Goal: Task Accomplishment & Management: Use online tool/utility

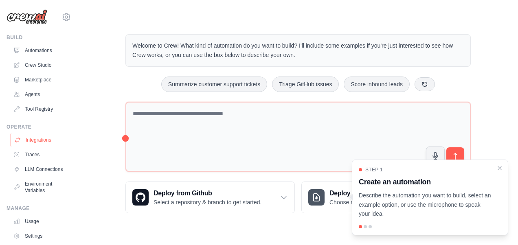
click at [39, 140] on link "Integrations" at bounding box center [41, 140] width 61 height 13
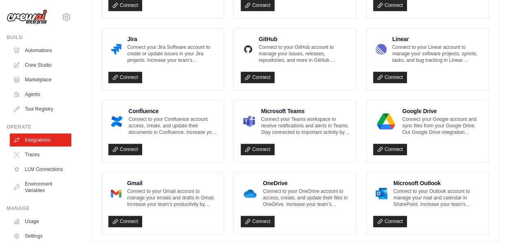
scroll to position [517, 0]
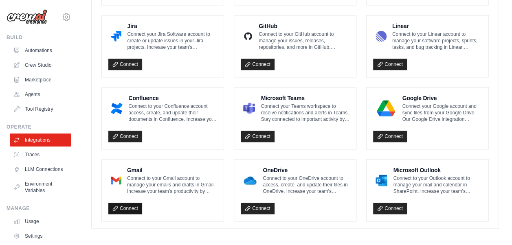
click at [122, 204] on link "Connect" at bounding box center [125, 208] width 34 height 11
click at [115, 206] on icon at bounding box center [115, 209] width 6 height 6
click at [35, 65] on link "Crew Studio" at bounding box center [41, 65] width 61 height 13
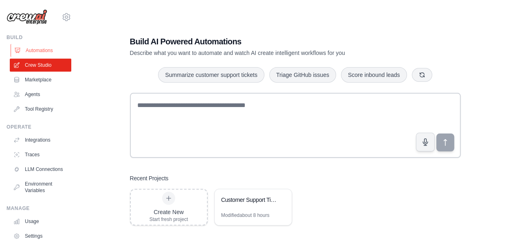
click at [35, 46] on link "Automations" at bounding box center [41, 50] width 61 height 13
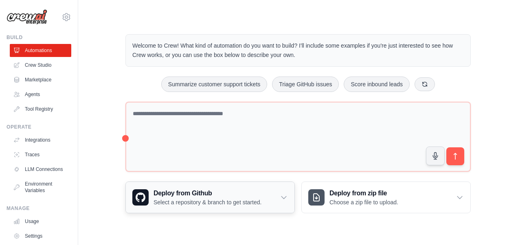
click at [286, 197] on icon at bounding box center [284, 197] width 8 height 8
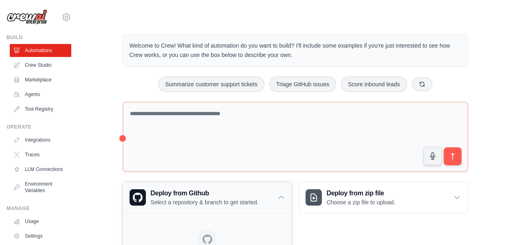
scroll to position [81, 0]
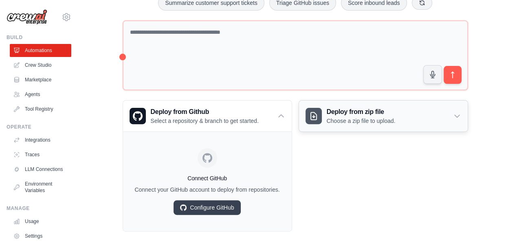
click at [453, 114] on icon at bounding box center [457, 116] width 8 height 8
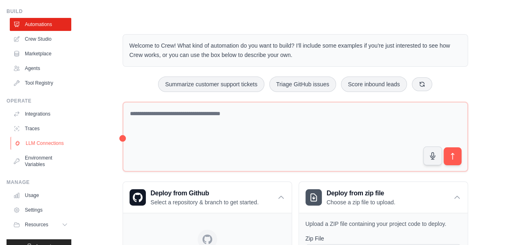
scroll to position [47, 0]
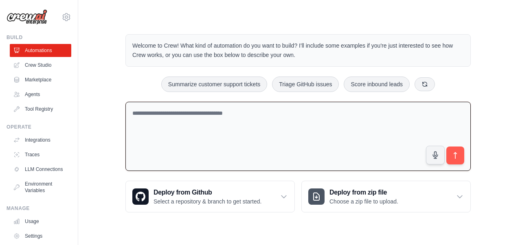
paste textarea "**********"
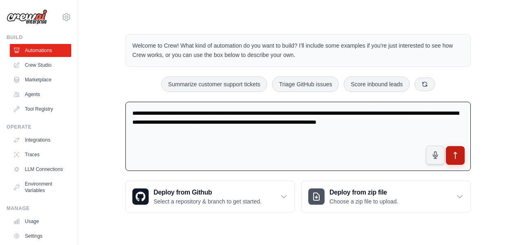
type textarea "**********"
click at [454, 156] on icon "submit" at bounding box center [455, 155] width 9 height 9
click at [452, 154] on icon "submit" at bounding box center [455, 155] width 9 height 9
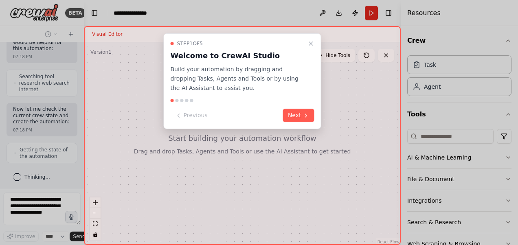
scroll to position [248, 0]
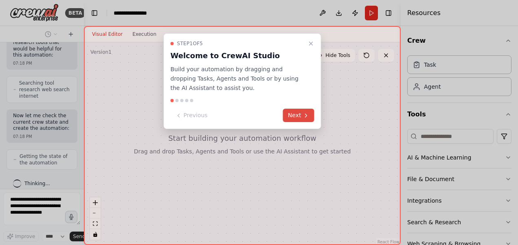
click at [306, 114] on icon at bounding box center [306, 115] width 2 height 3
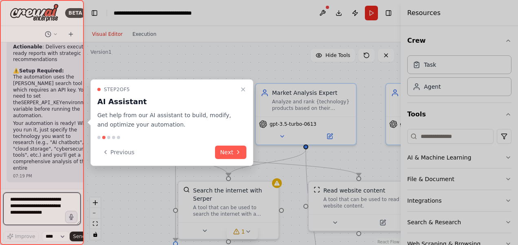
scroll to position [1345, 0]
drag, startPoint x: 80, startPoint y: 175, endPoint x: 84, endPoint y: 144, distance: 31.6
click at [84, 144] on div "BETA I want to research all of the product available for a specific technology.…" at bounding box center [259, 122] width 518 height 245
click at [245, 88] on icon "Close walkthrough" at bounding box center [243, 89] width 7 height 7
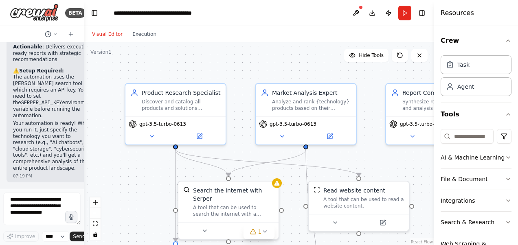
drag, startPoint x: 402, startPoint y: 108, endPoint x: 519, endPoint y: 125, distance: 118.0
click at [517, 125] on html "BETA I want to research all of the product available for a specific technology.…" at bounding box center [259, 122] width 518 height 245
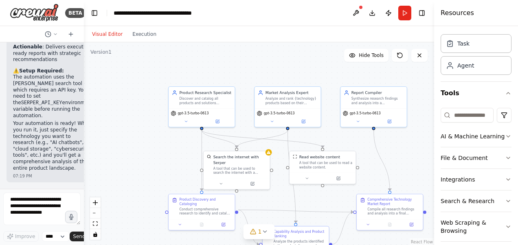
scroll to position [37, 0]
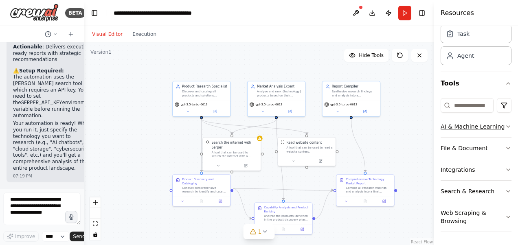
click at [505, 123] on icon "button" at bounding box center [508, 126] width 7 height 7
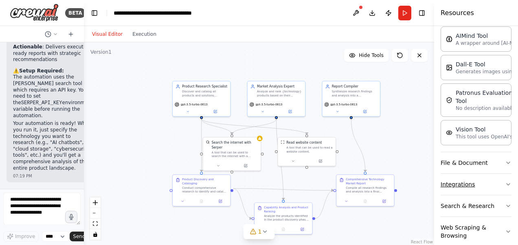
scroll to position [165, 0]
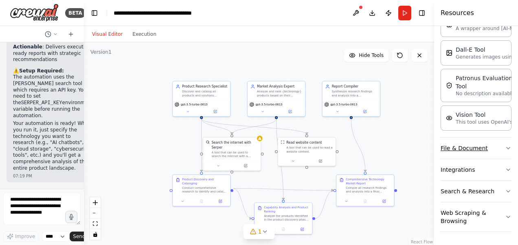
click at [505, 149] on icon "button" at bounding box center [508, 148] width 7 height 7
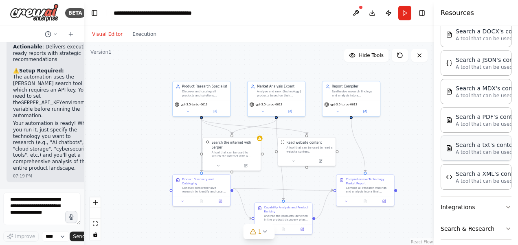
scroll to position [369, 0]
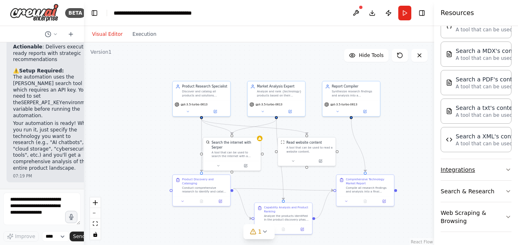
click at [505, 169] on icon "button" at bounding box center [508, 170] width 7 height 7
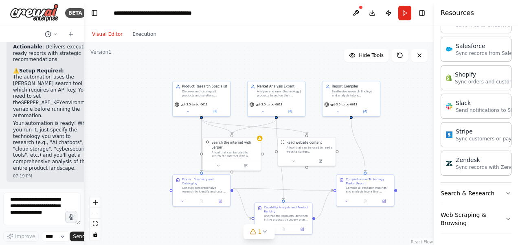
scroll to position [940, 0]
click at [505, 191] on icon "button" at bounding box center [508, 193] width 7 height 7
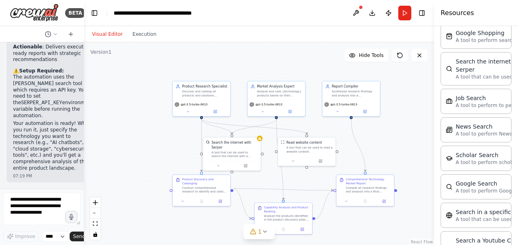
scroll to position [1350, 0]
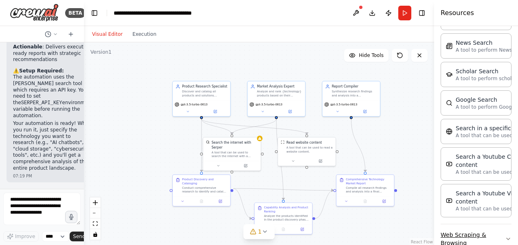
click at [505, 236] on icon "button" at bounding box center [508, 239] width 7 height 7
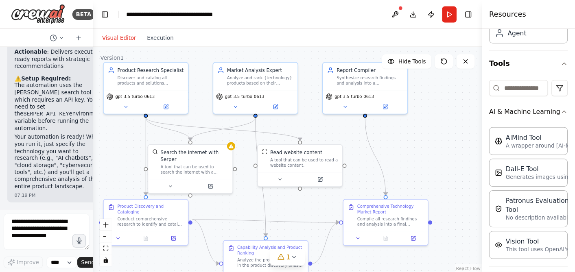
scroll to position [0, 0]
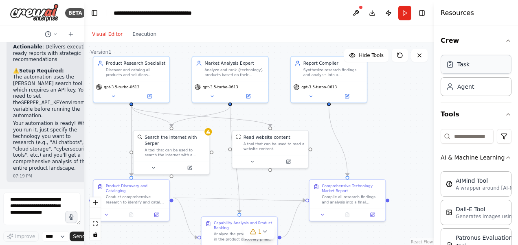
click at [459, 70] on div "Task" at bounding box center [475, 64] width 71 height 19
click at [458, 68] on div "Task" at bounding box center [475, 64] width 71 height 19
click at [457, 89] on div "Agent" at bounding box center [460, 86] width 28 height 8
click at [359, 11] on button at bounding box center [355, 13] width 13 height 15
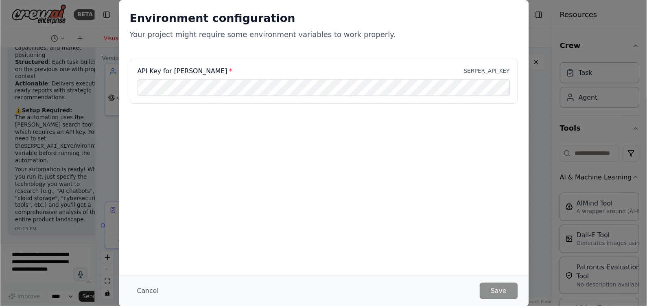
scroll to position [1326, 0]
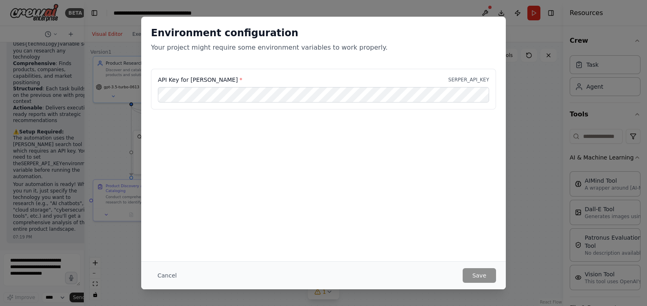
drag, startPoint x: 517, startPoint y: 0, endPoint x: 416, endPoint y: 40, distance: 108.7
click at [416, 40] on div "Environment configuration Your project might require some environment variables…" at bounding box center [323, 39] width 345 height 26
click at [162, 245] on button "Cancel" at bounding box center [167, 275] width 32 height 15
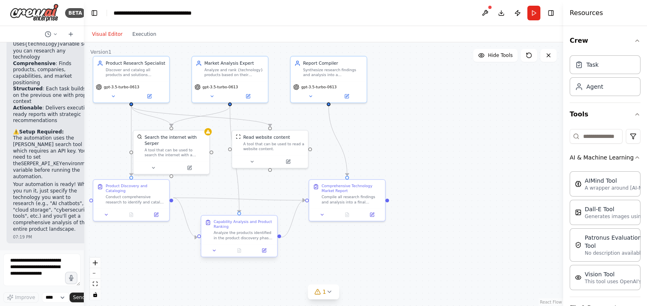
click at [211, 245] on div at bounding box center [240, 250] width 76 height 13
